Goal: Transaction & Acquisition: Purchase product/service

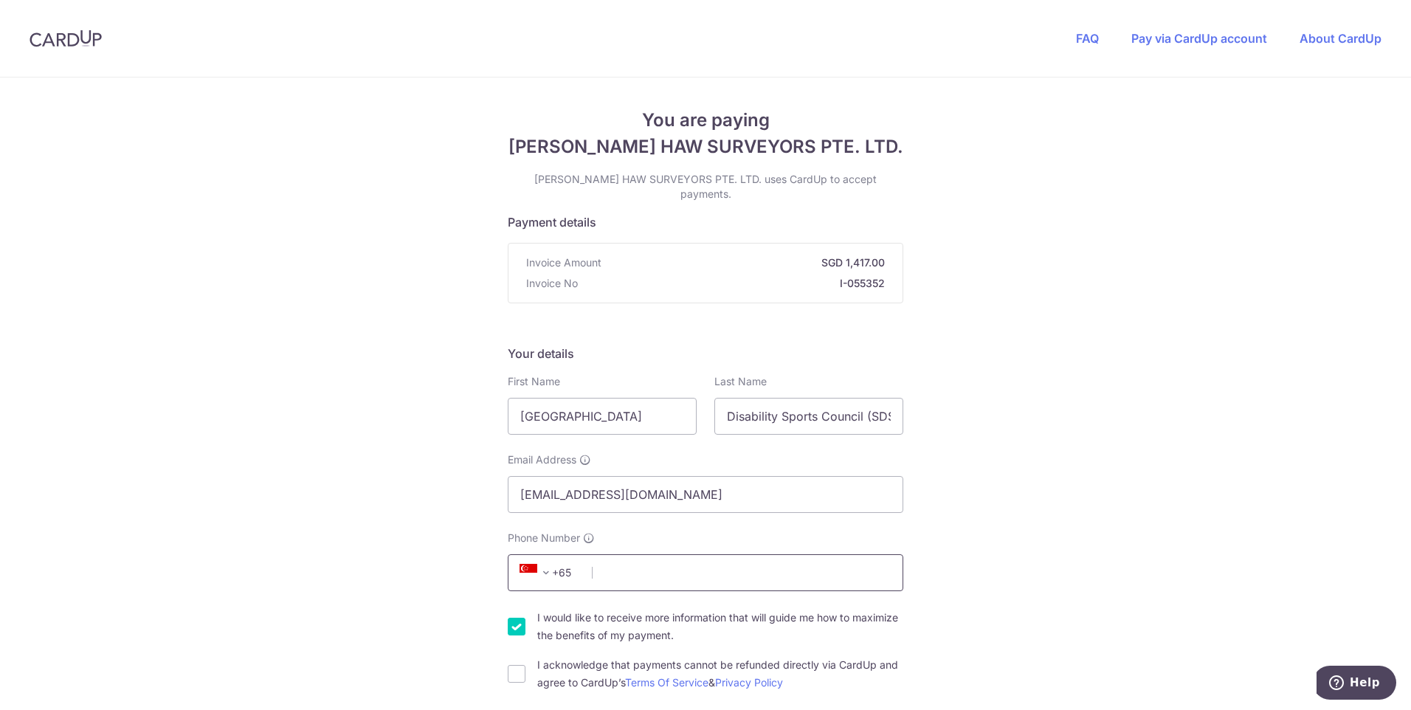
click at [661, 564] on input "Phone Number" at bounding box center [706, 572] width 396 height 37
type input "88132167"
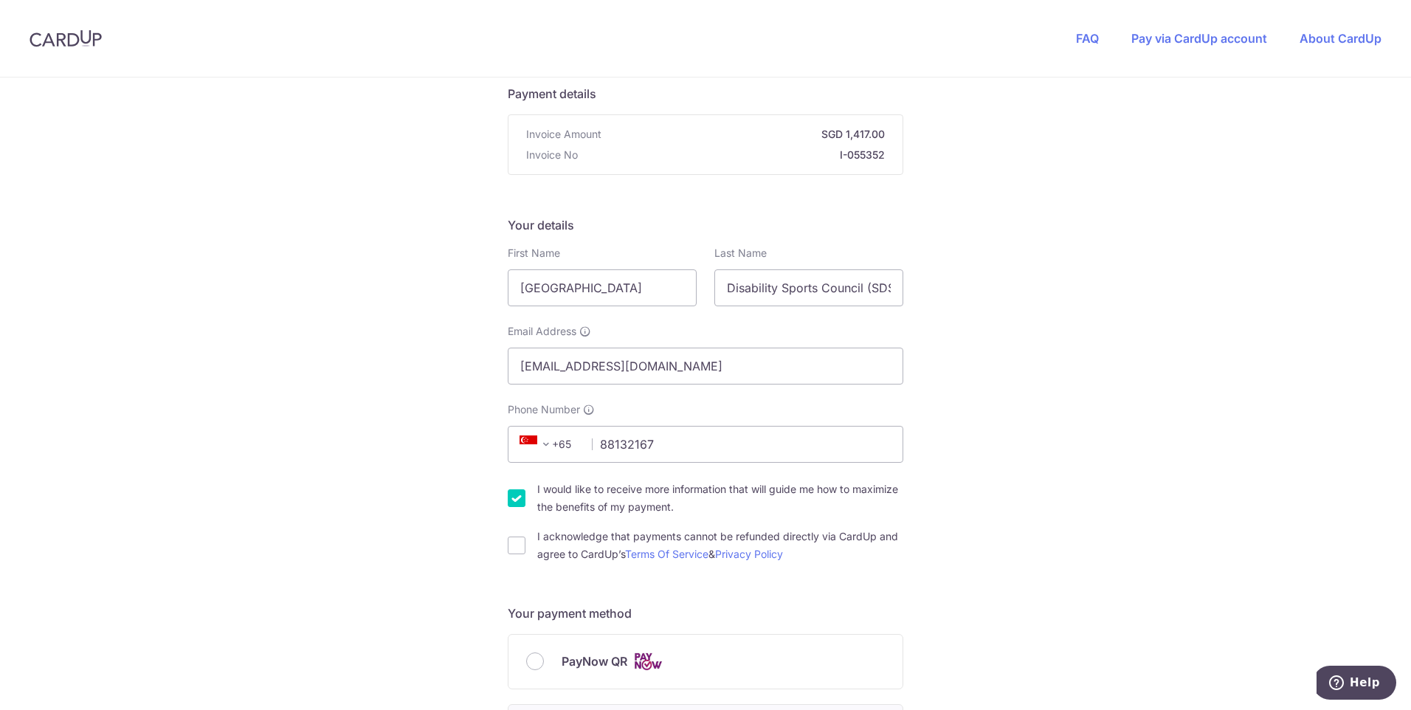
scroll to position [148, 0]
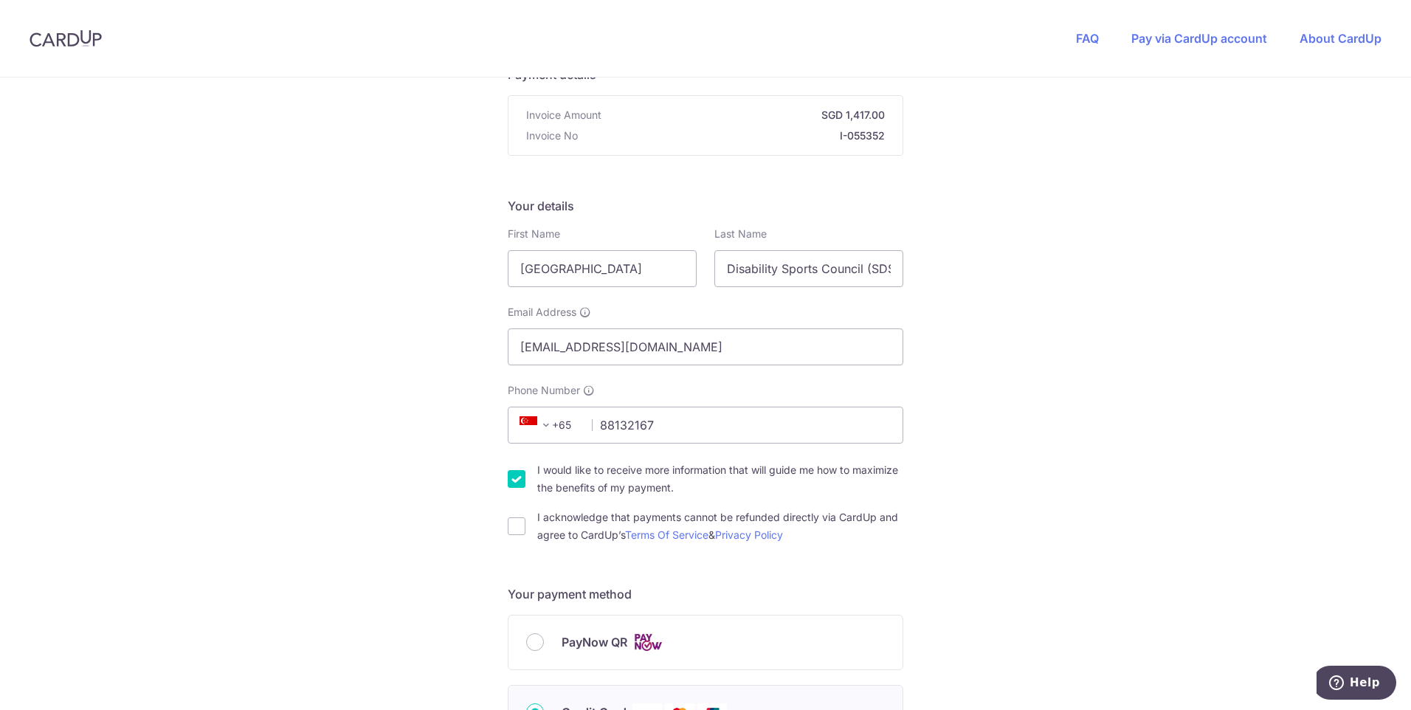
click at [512, 470] on input "I would like to receive more information that will guide me how to maximize the…" at bounding box center [517, 479] width 18 height 18
checkbox input "false"
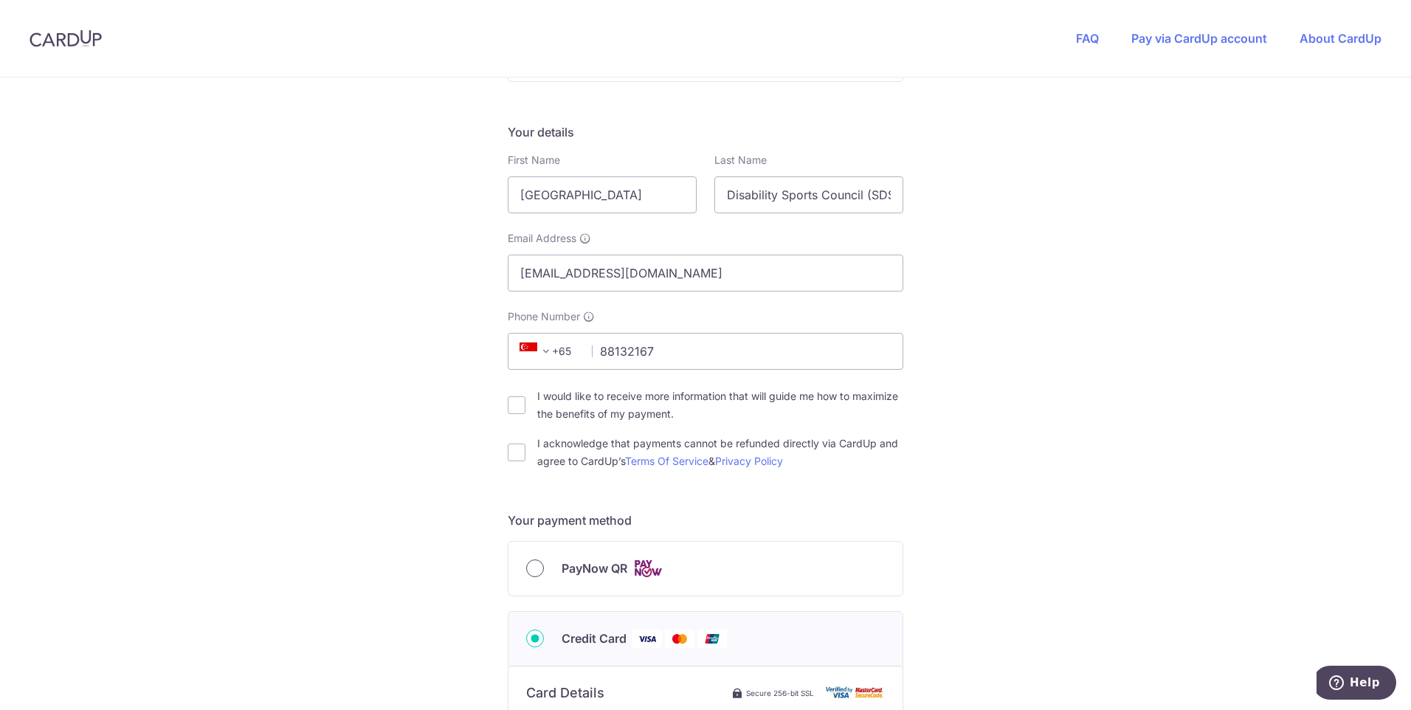
click at [528, 559] on input "PayNow QR" at bounding box center [535, 568] width 18 height 18
radio input "true"
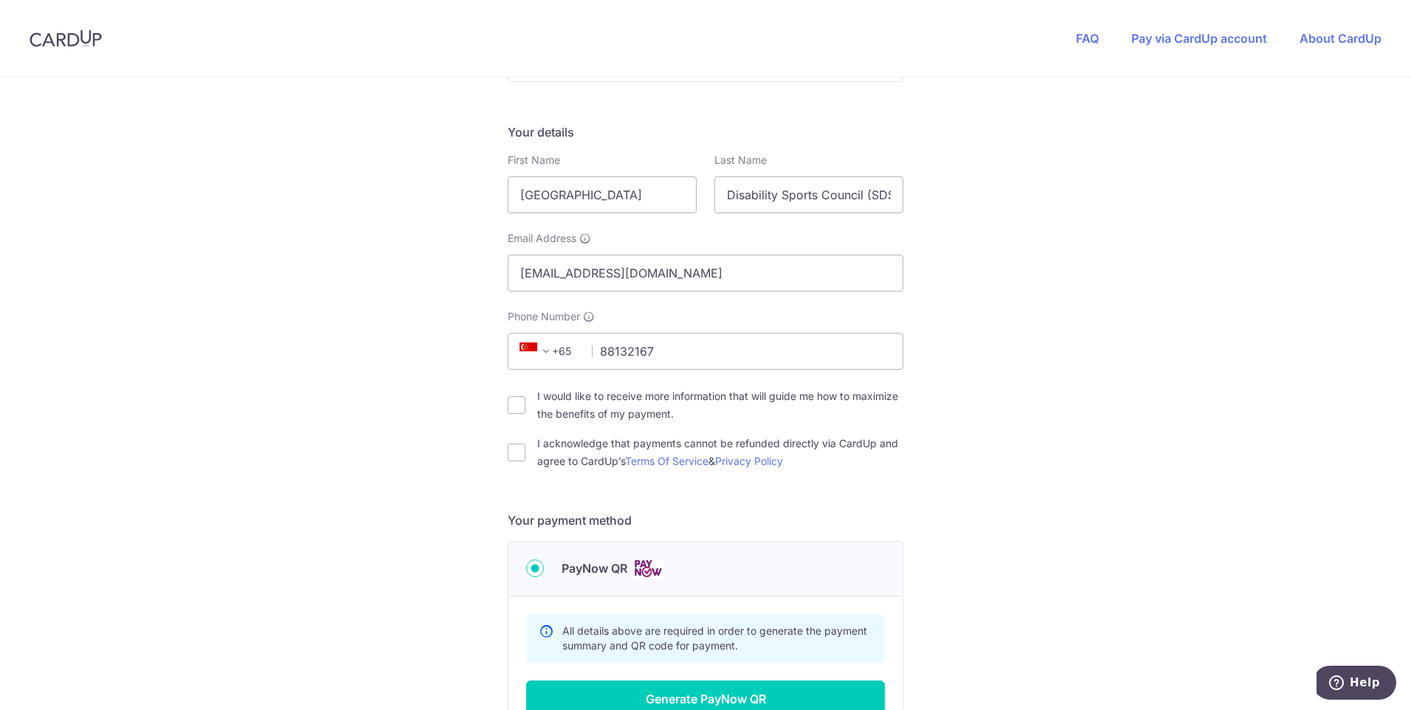
scroll to position [369, 0]
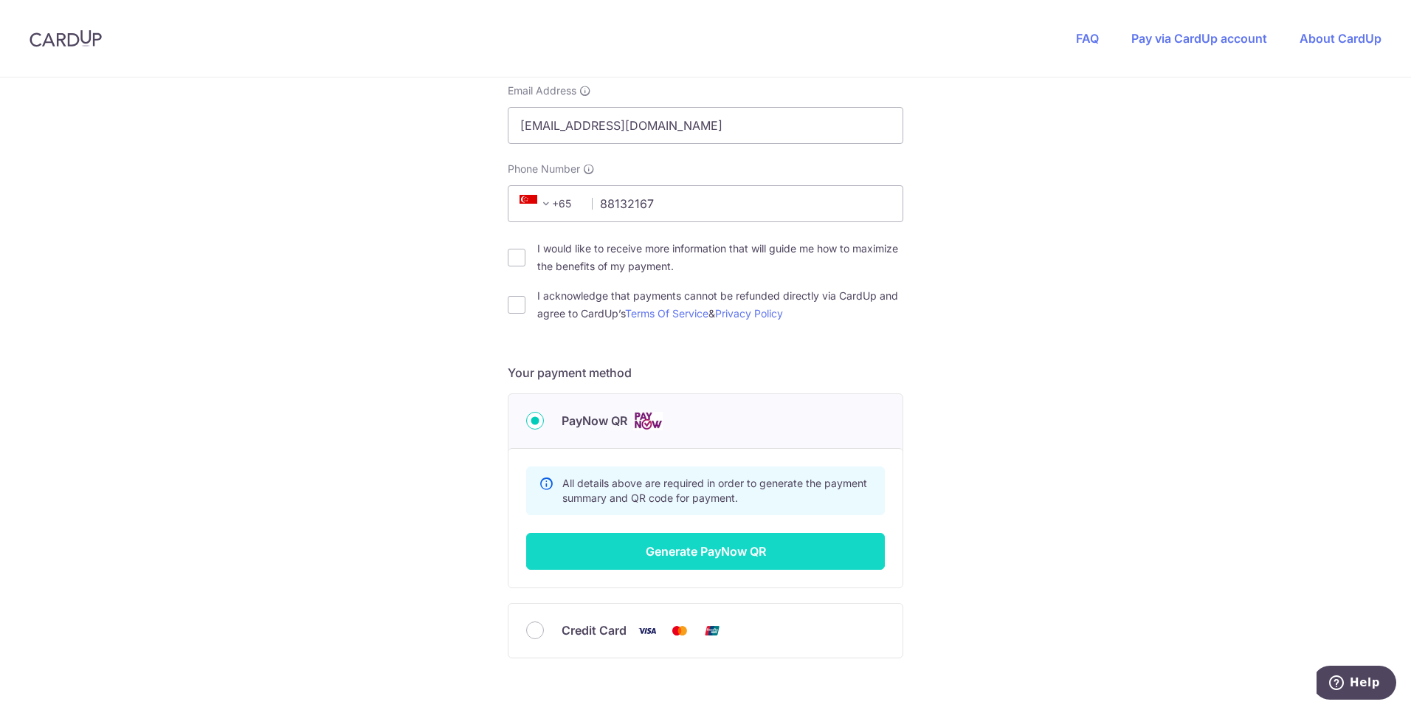
click at [680, 545] on button "Generate PayNow QR" at bounding box center [705, 551] width 359 height 37
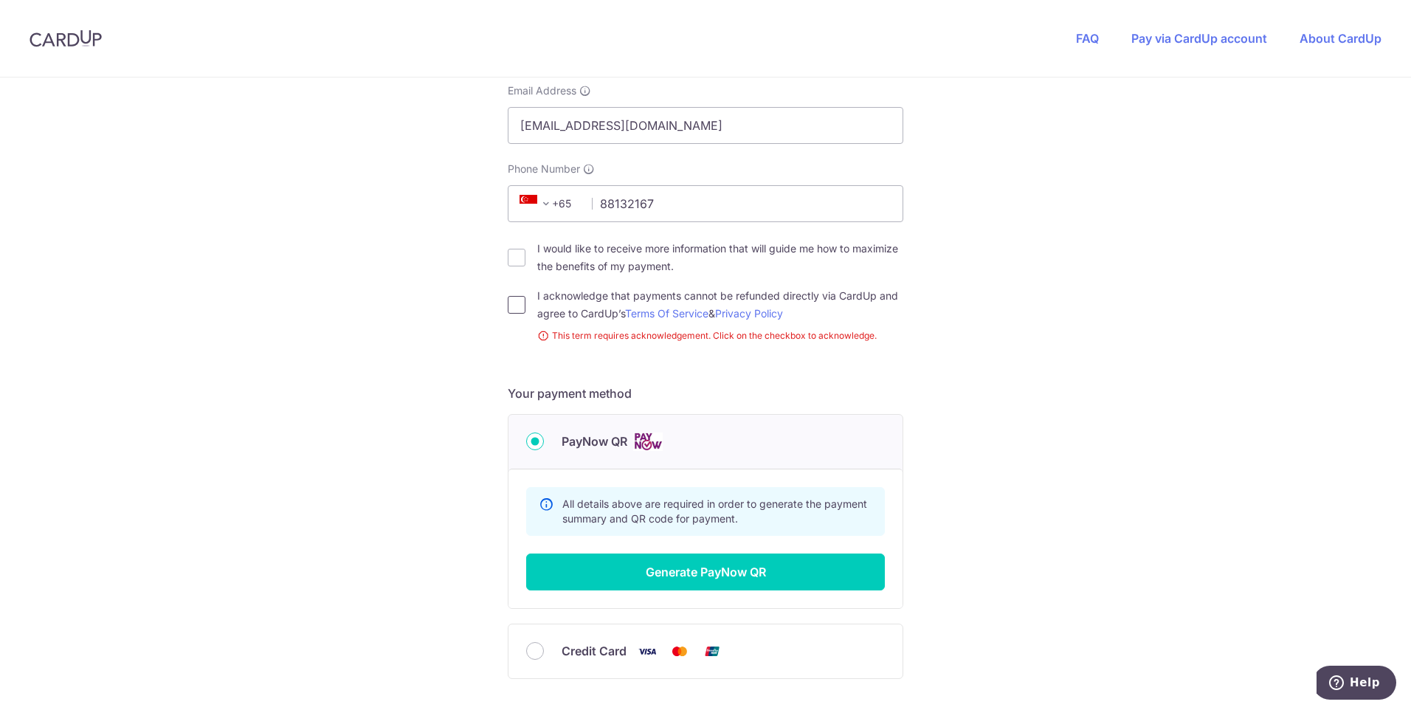
click at [512, 296] on input "I acknowledge that payments cannot be refunded directly via CardUp and agree to…" at bounding box center [517, 305] width 18 height 18
checkbox input "true"
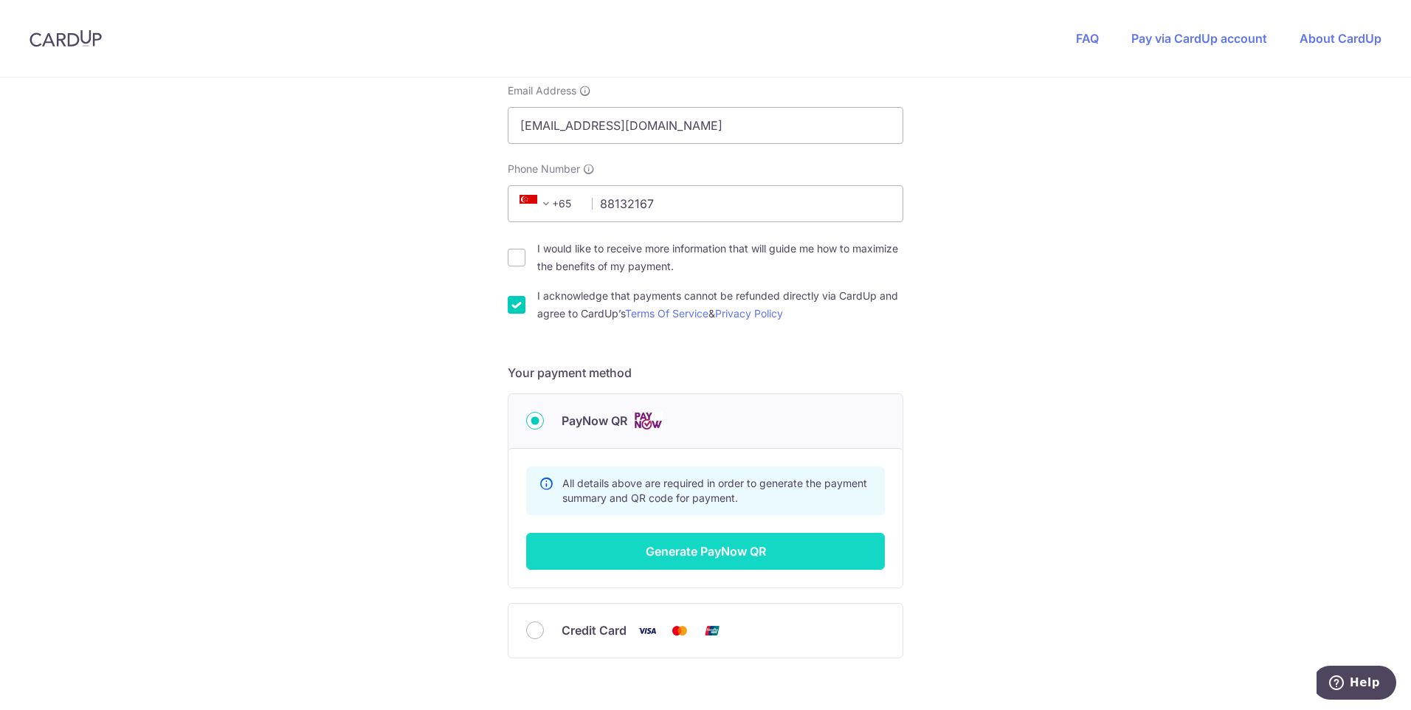
click at [658, 538] on button "Generate PayNow QR" at bounding box center [705, 551] width 359 height 37
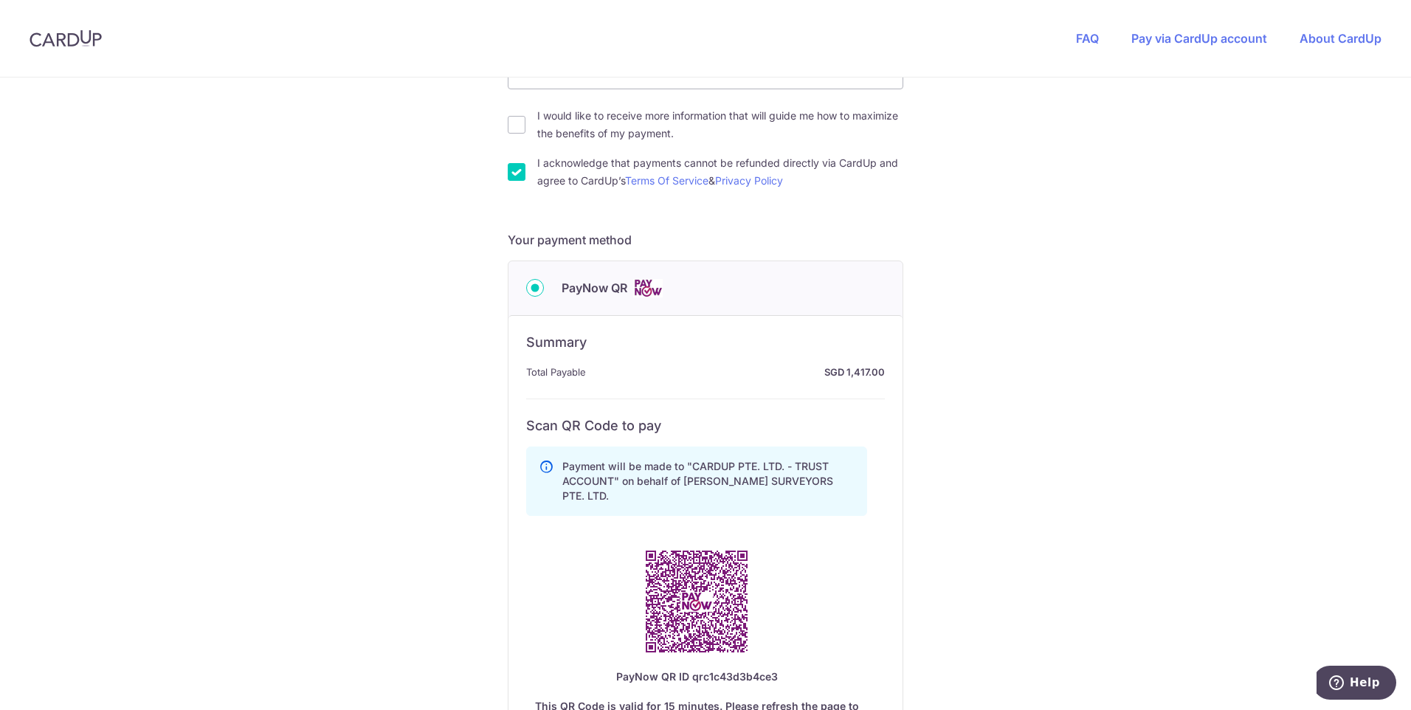
scroll to position [590, 0]
